Goal: Navigation & Orientation: Find specific page/section

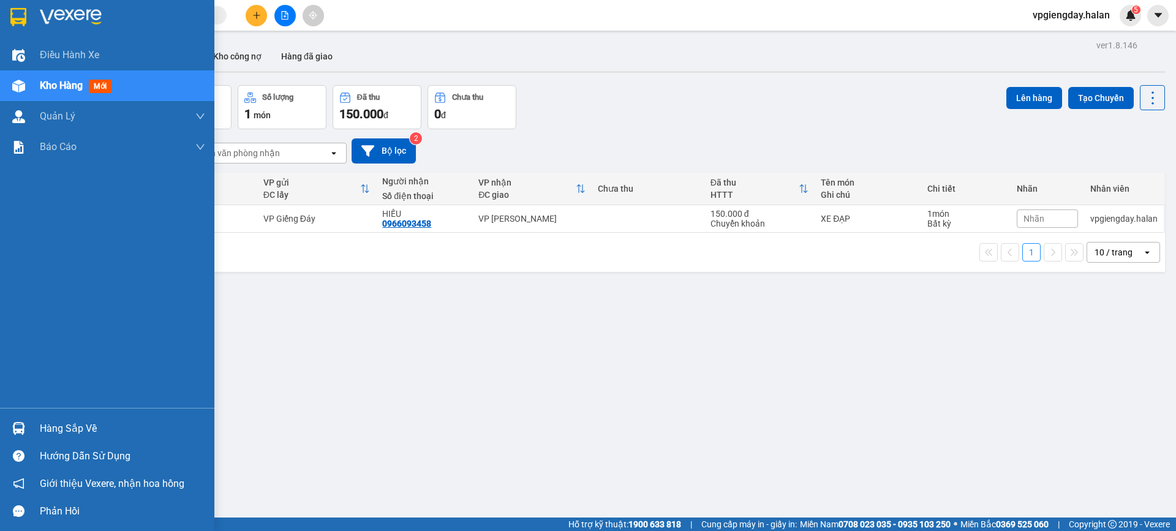
click at [69, 424] on div "Hàng sắp về" at bounding box center [122, 429] width 165 height 18
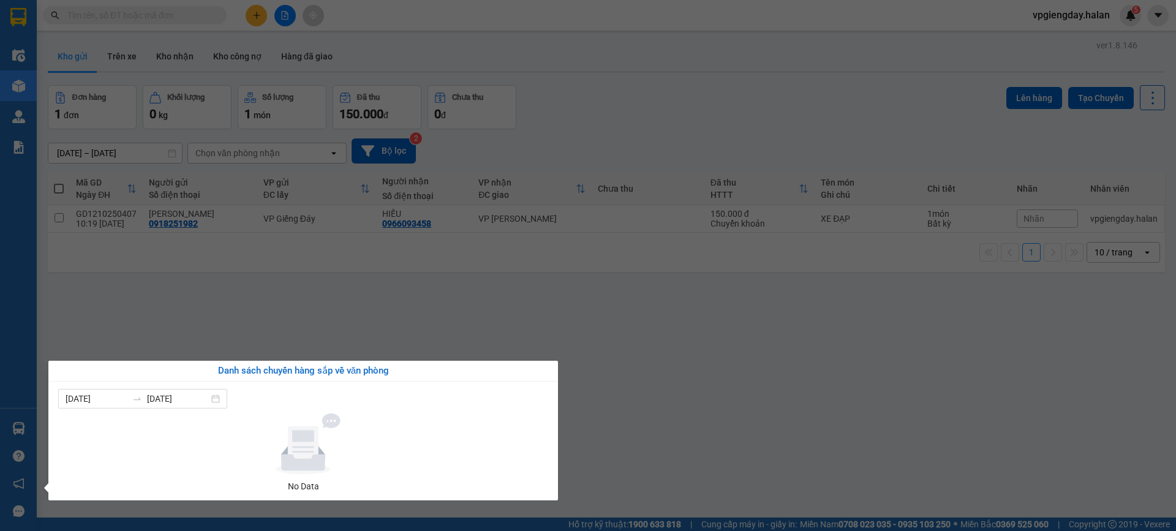
click at [228, 344] on section "Kết quả tìm kiếm ( 0 ) Bộ lọc No Data vpgiengday.halan 5 Điều hành xe Kho hàng …" at bounding box center [588, 265] width 1176 height 531
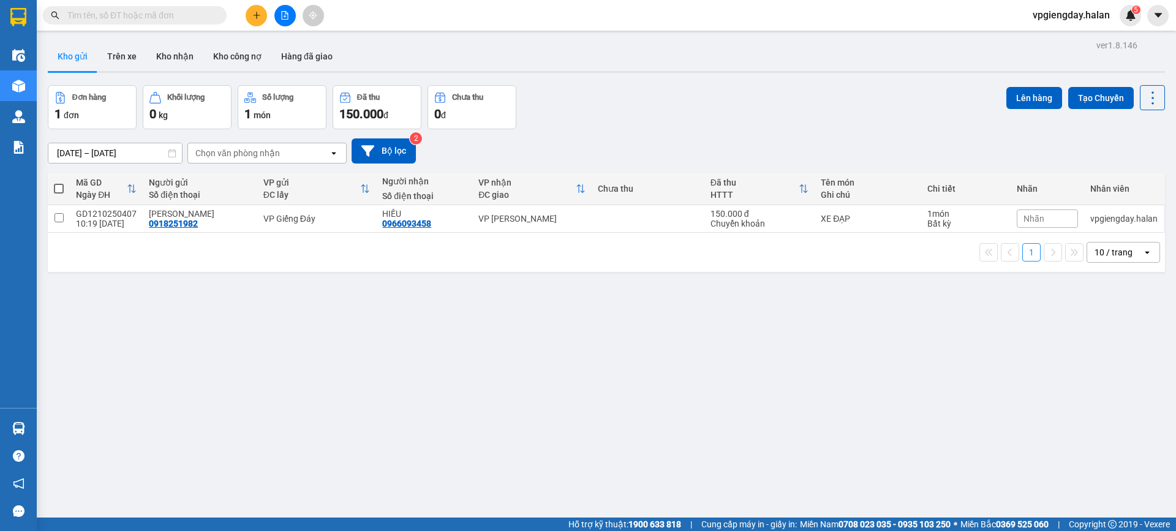
click at [612, 418] on div "ver 1.8.146 Kho gửi Trên xe Kho nhận Kho công nợ Hàng đã giao Đơn hàng 1 đơn Kh…" at bounding box center [606, 302] width 1127 height 531
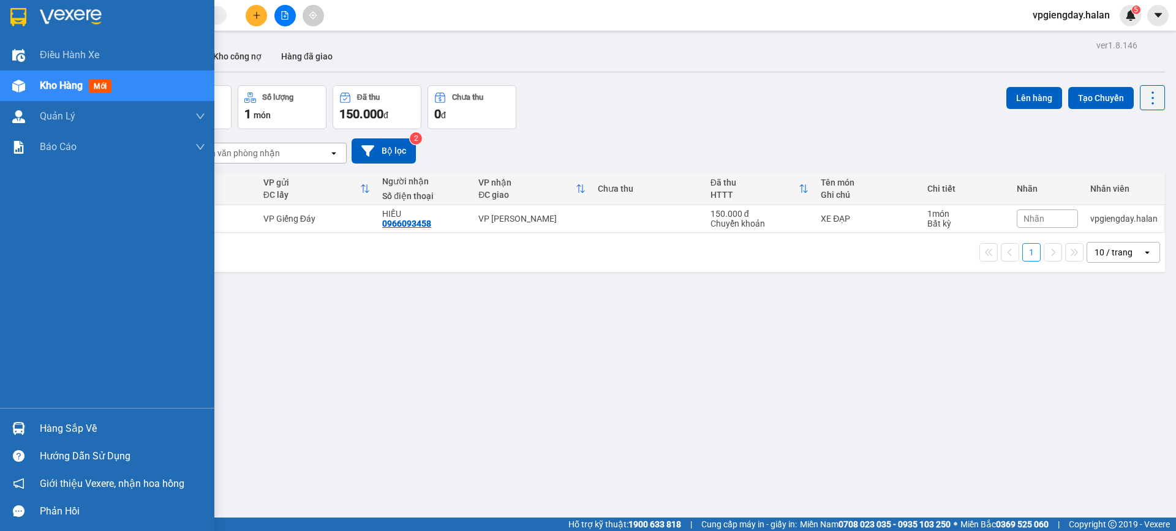
click at [53, 431] on div "Hàng sắp về" at bounding box center [122, 429] width 165 height 18
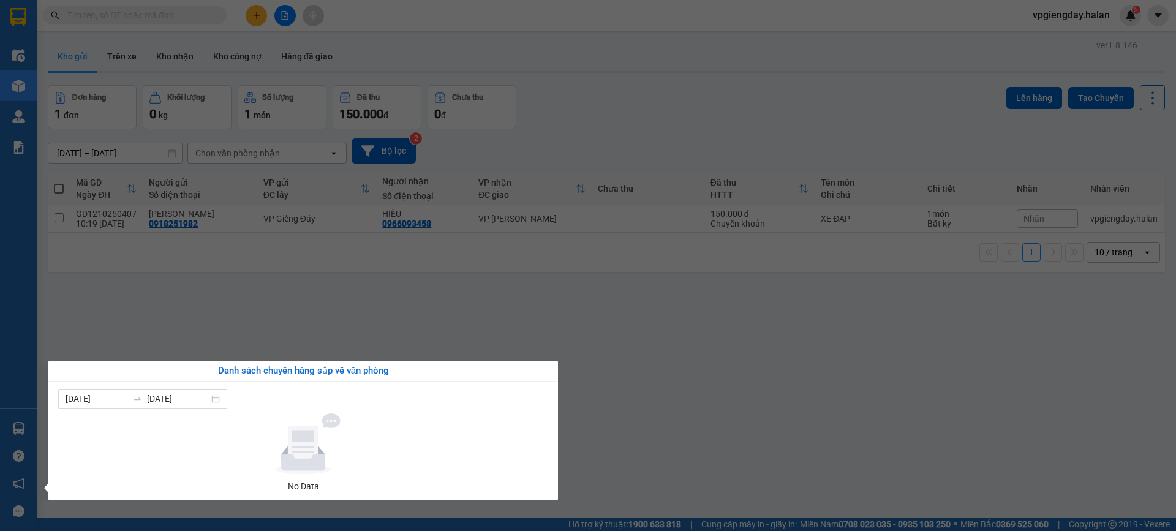
click at [284, 307] on section "Kết quả tìm kiếm ( 0 ) Bộ lọc No Data vpgiengday.halan 5 Điều hành xe Kho hàng …" at bounding box center [588, 265] width 1176 height 531
